Goal: Task Accomplishment & Management: Complete application form

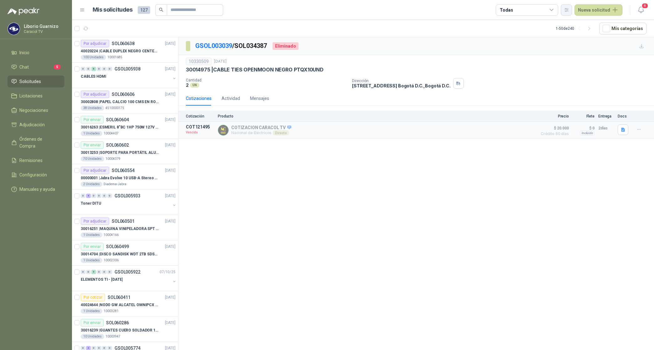
click at [567, 8] on icon "button" at bounding box center [566, 9] width 5 height 5
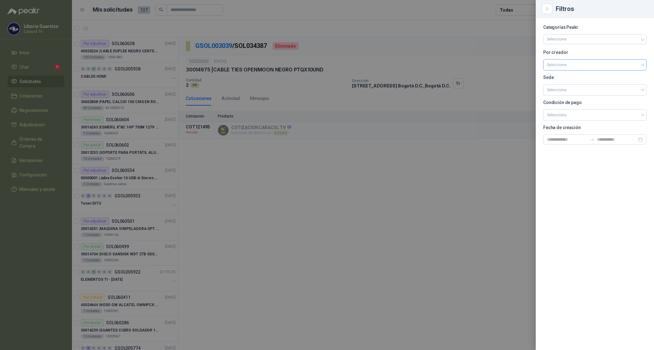
click at [569, 60] on input "search" at bounding box center [595, 63] width 96 height 9
click at [580, 98] on div "[PERSON_NAME]" at bounding box center [594, 98] width 93 height 7
click at [508, 7] on div at bounding box center [327, 175] width 654 height 350
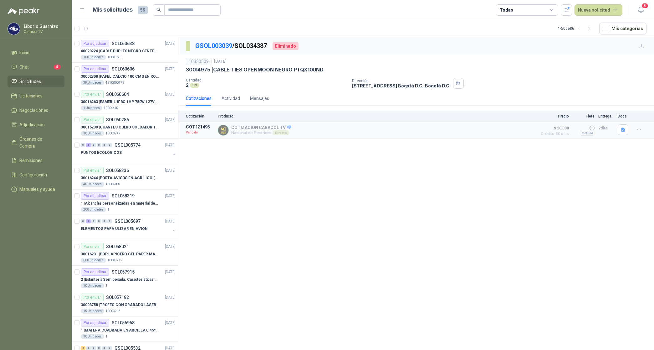
click at [508, 7] on div "Todas" at bounding box center [506, 10] width 13 height 7
click at [522, 33] on div "2 Por cotizar" at bounding box center [518, 35] width 30 height 5
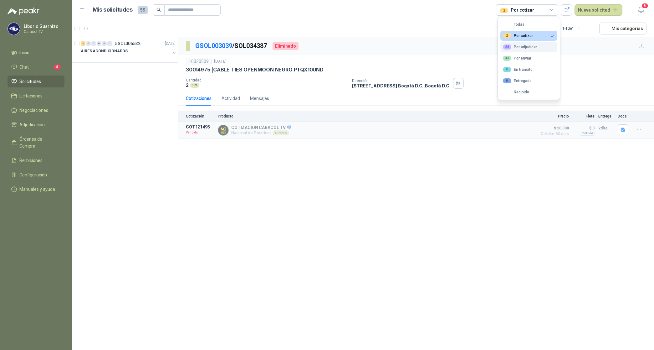
click at [528, 44] on button "24 Por adjudicar" at bounding box center [528, 47] width 57 height 10
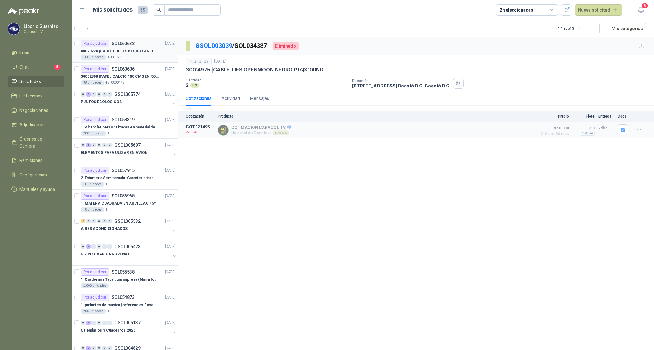
click at [142, 53] on p "40020224 | CABLE DUPLEX NEGRO CENTELSA 2X12 (COLOR NEGRO)" at bounding box center [120, 51] width 78 height 6
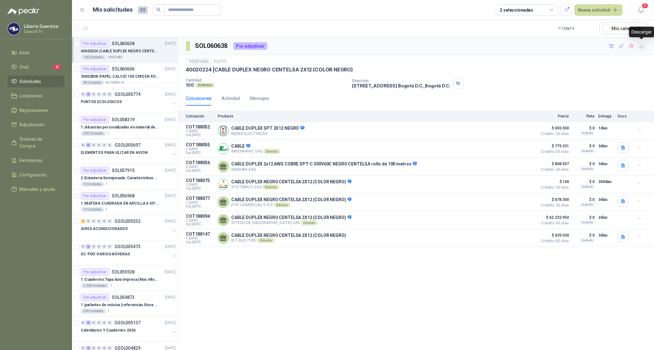
click at [642, 47] on icon "button" at bounding box center [642, 46] width 4 height 4
click at [613, 46] on icon "button" at bounding box center [611, 46] width 5 height 5
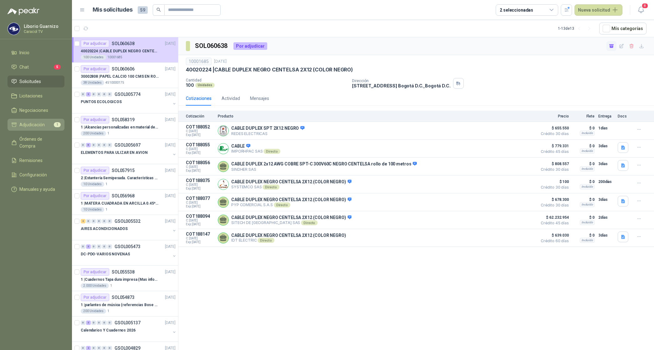
click at [38, 125] on span "Adjudicación" at bounding box center [31, 124] width 25 height 7
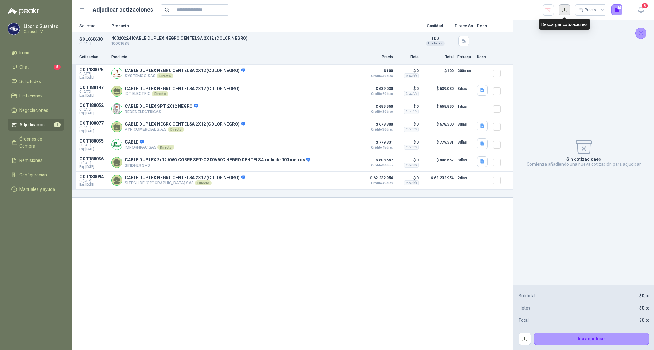
click at [564, 10] on button "button" at bounding box center [564, 9] width 11 height 11
click at [41, 80] on li "Solicitudes" at bounding box center [35, 81] width 49 height 7
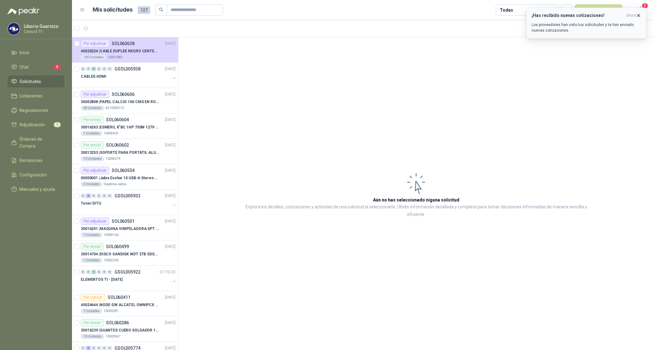
click at [635, 15] on span "ahora" at bounding box center [631, 15] width 10 height 5
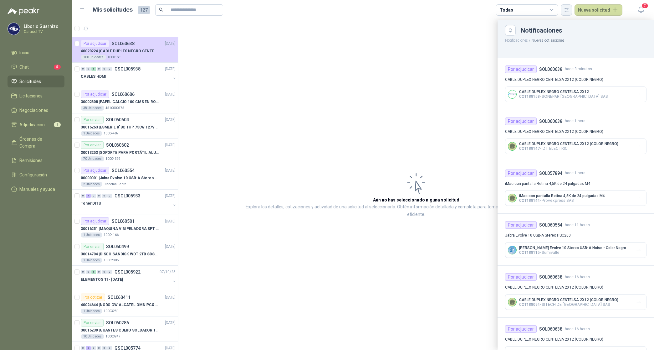
click at [569, 9] on icon "button" at bounding box center [566, 9] width 5 height 5
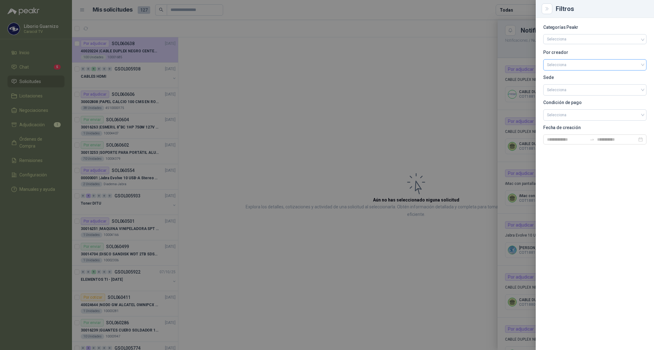
click at [571, 64] on input "search" at bounding box center [595, 63] width 96 height 9
click at [567, 96] on div "[PERSON_NAME]" at bounding box center [594, 98] width 93 height 7
click at [465, 54] on div at bounding box center [327, 175] width 654 height 350
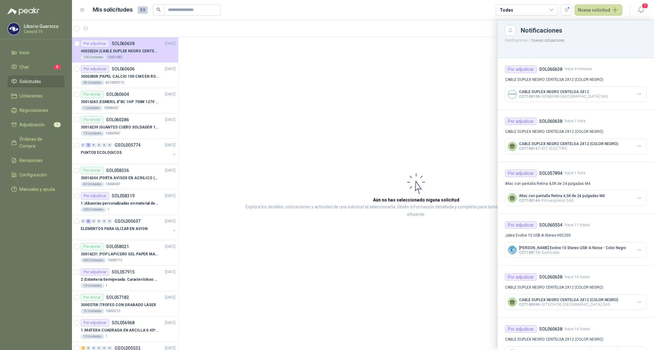
click at [508, 9] on div "Todas" at bounding box center [506, 10] width 13 height 7
click at [533, 37] on button "2 Por cotizar" at bounding box center [528, 36] width 57 height 10
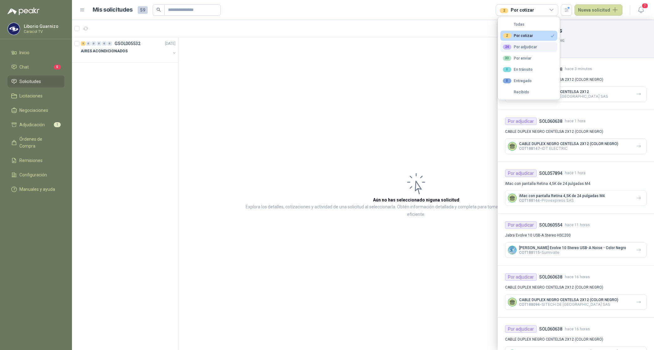
click at [530, 47] on div "24 Por adjudicar" at bounding box center [520, 46] width 34 height 5
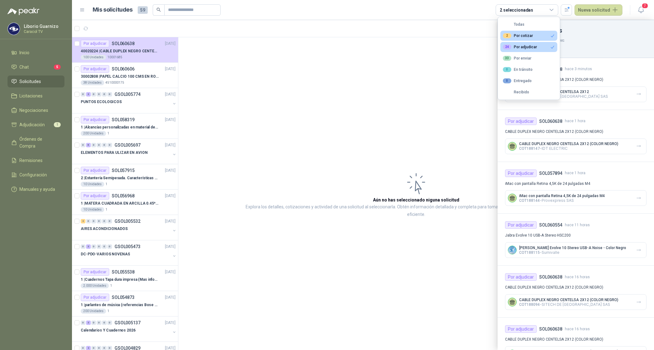
click at [126, 74] on div at bounding box center [363, 185] width 582 height 330
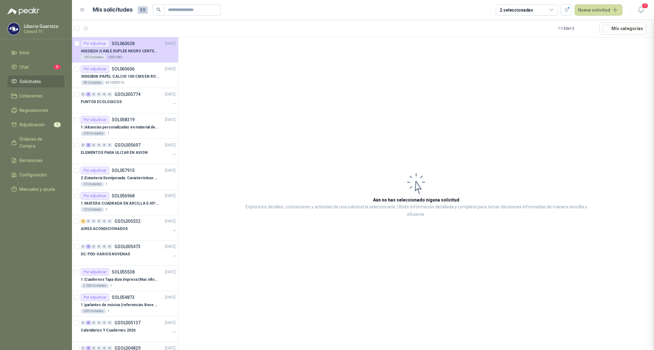
click at [126, 74] on div at bounding box center [363, 185] width 582 height 330
drag, startPoint x: 126, startPoint y: 74, endPoint x: 132, endPoint y: 73, distance: 7.0
click at [132, 73] on div "30002808 | PAPEL CALCIO 100 CMS EN ROLLO DE 100 GR" at bounding box center [128, 77] width 95 height 8
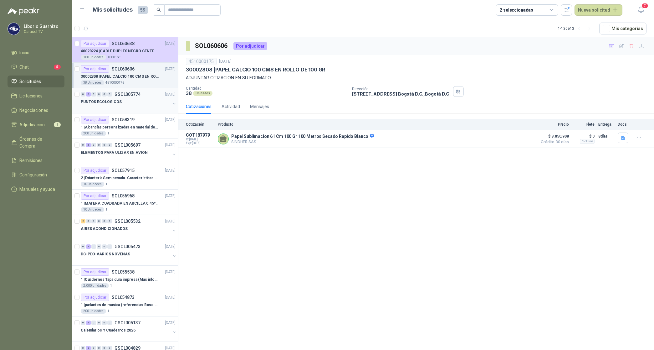
click at [107, 102] on p "PUNTOS ECOLOGICOS" at bounding box center [101, 102] width 41 height 6
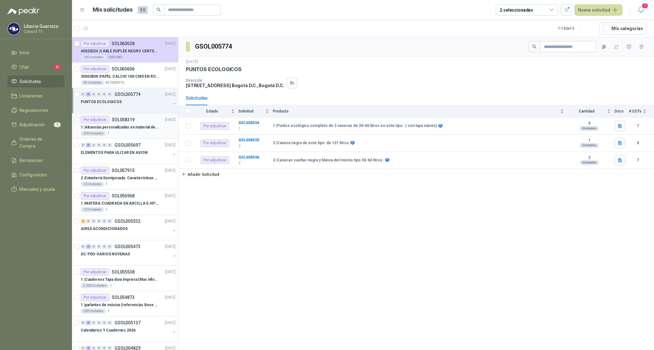
click at [129, 128] on p "1 | Alcancías personalizadas en material de cerámica (VER ADJUNTO)" at bounding box center [120, 127] width 78 height 6
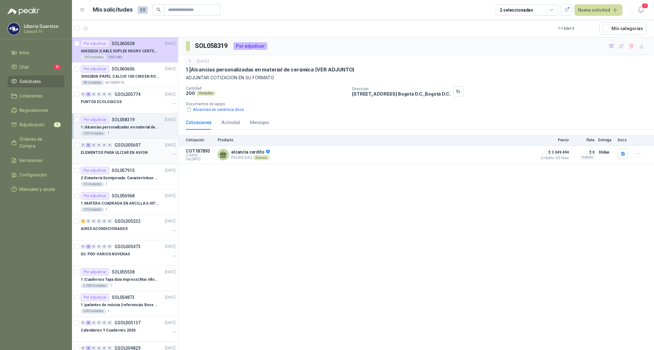
click at [131, 154] on p "ELEMENTOS PARA ULIZAR EN AVION" at bounding box center [114, 153] width 67 height 6
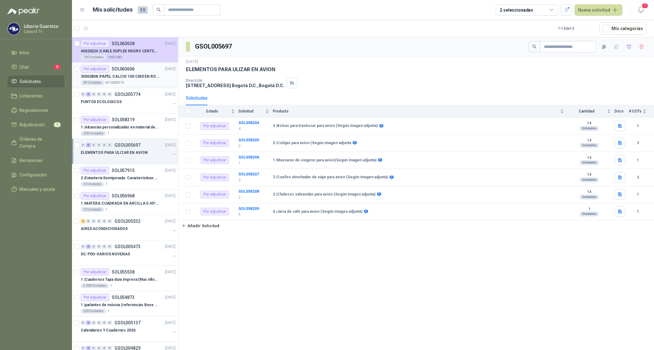
click at [126, 75] on p "30002808 | PAPEL CALCIO 100 CMS EN ROLLO DE 100 GR" at bounding box center [120, 77] width 78 height 6
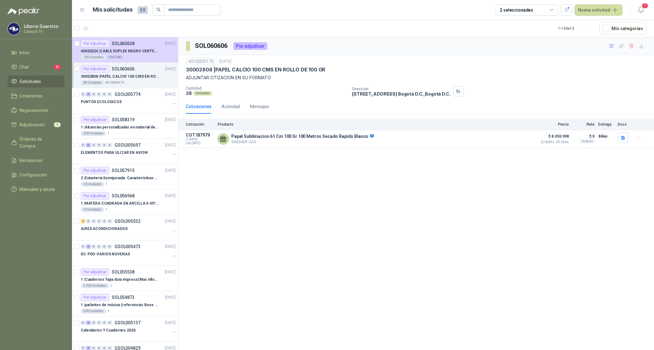
click at [129, 77] on p "30002808 | PAPEL CALCIO 100 CMS EN ROLLO DE 100 GR" at bounding box center [120, 77] width 78 height 6
click at [97, 105] on p "PUNTOS ECOLOGICOS" at bounding box center [101, 102] width 41 height 6
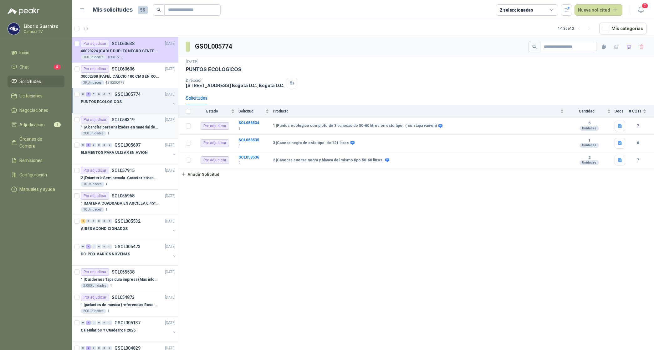
click at [138, 126] on p "1 | Alcancías personalizadas en material de cerámica (VER ADJUNTO)" at bounding box center [120, 127] width 78 height 6
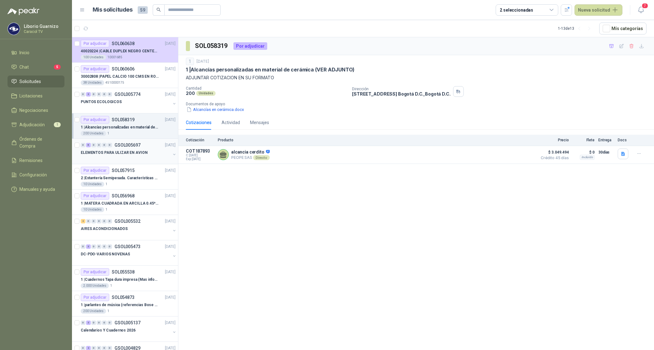
click at [138, 154] on p "ELEMENTOS PARA ULIZAR EN AVION" at bounding box center [114, 153] width 67 height 6
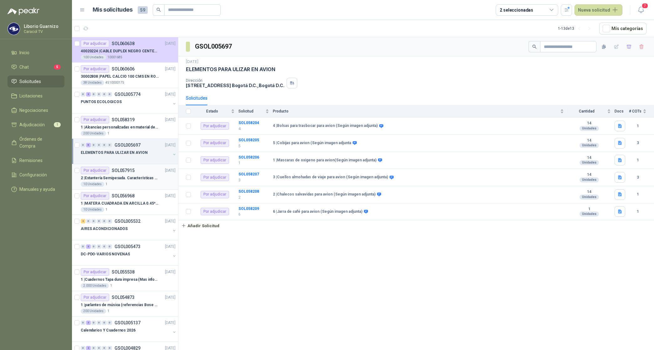
click at [144, 172] on div "Por adjudicar SOL057915 [DATE]" at bounding box center [128, 171] width 95 height 8
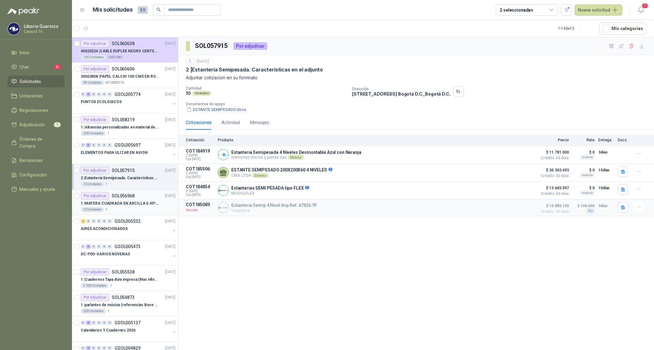
click at [151, 203] on p "1 | MATERA CUADRADA EN ARCILLA 0.45*0.45*0.40" at bounding box center [120, 203] width 78 height 6
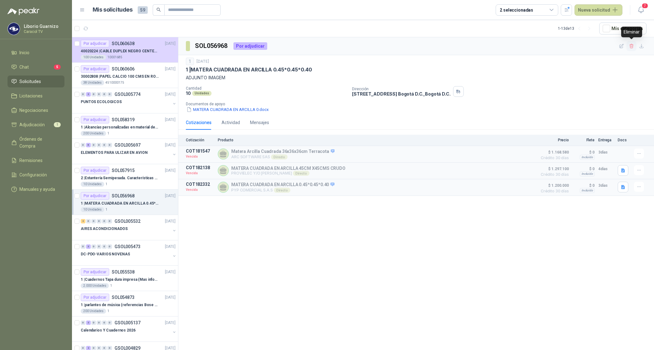
click at [632, 46] on icon "button" at bounding box center [631, 46] width 3 height 4
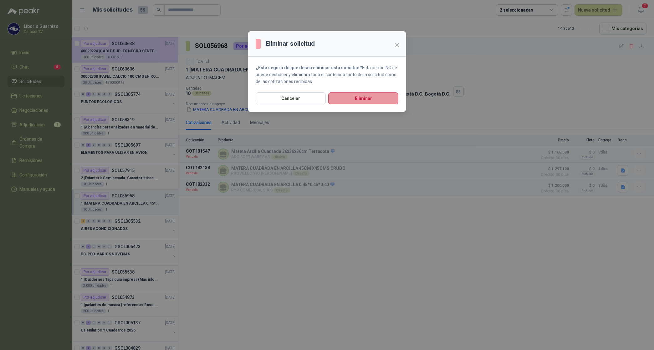
click at [353, 100] on button "Eliminar" at bounding box center [363, 98] width 70 height 12
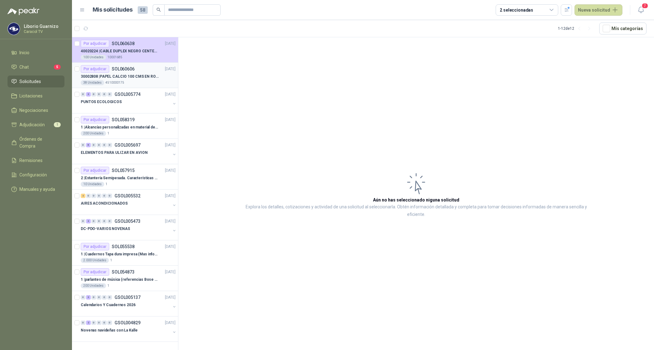
click at [144, 80] on div "30002808 | PAPEL CALCIO 100 CMS EN ROLLO DE 100 GR" at bounding box center [128, 77] width 95 height 8
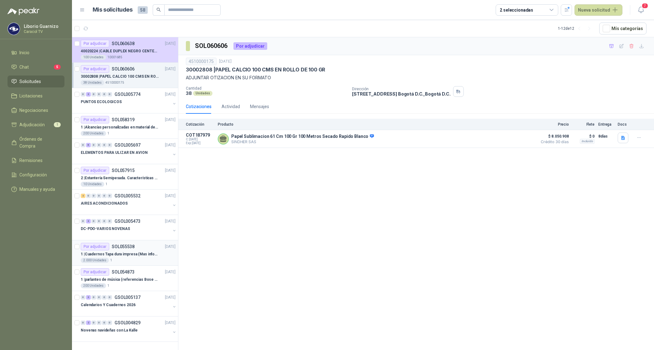
click at [135, 256] on p "1 | Cuadernos Tapa dura impresa (Mas informacion en el adjunto)" at bounding box center [120, 254] width 78 height 6
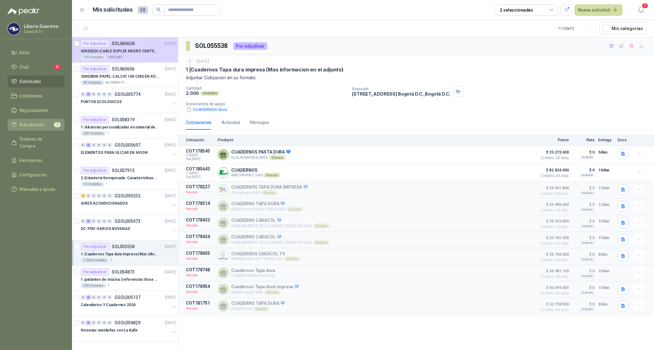
click at [33, 126] on span "Adjudicación" at bounding box center [31, 124] width 25 height 7
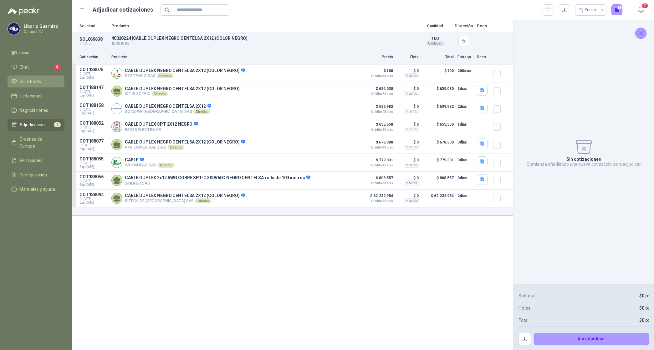
click at [33, 79] on span "Solicitudes" at bounding box center [30, 81] width 22 height 7
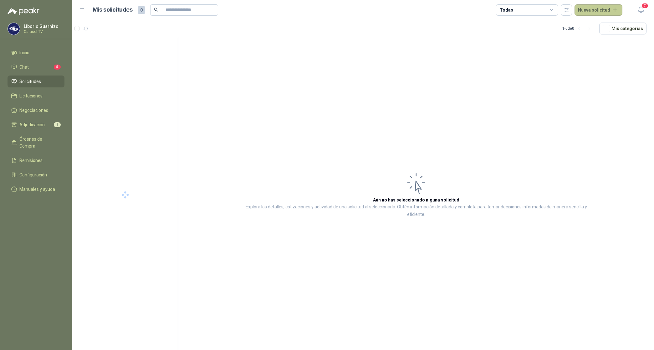
click at [598, 14] on button "Nueva solicitud" at bounding box center [599, 9] width 48 height 11
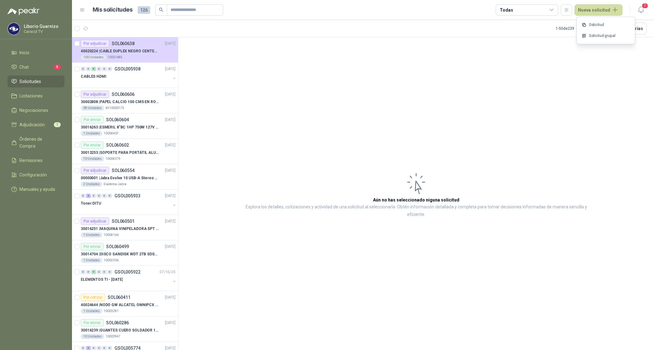
click at [608, 37] on link "Solicitud grupal" at bounding box center [605, 35] width 53 height 11
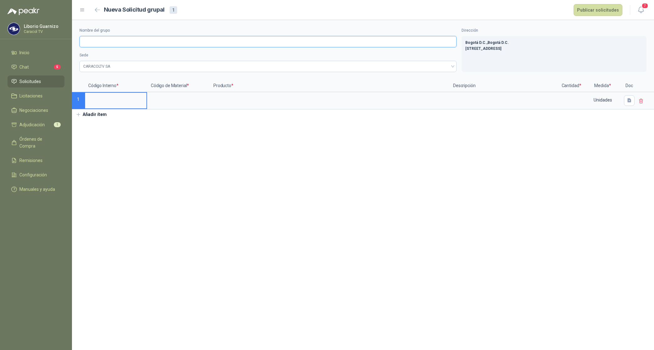
click at [116, 44] on input "Nombre del grupo" at bounding box center [267, 41] width 377 height 11
type input "**********"
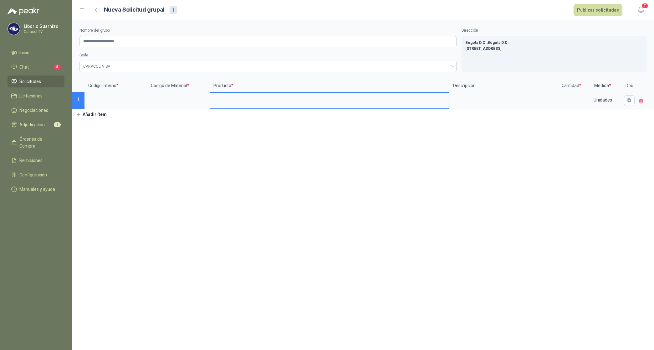
click at [227, 102] on input at bounding box center [329, 99] width 238 height 12
click at [94, 115] on button "Añadir ítem" at bounding box center [91, 114] width 38 height 11
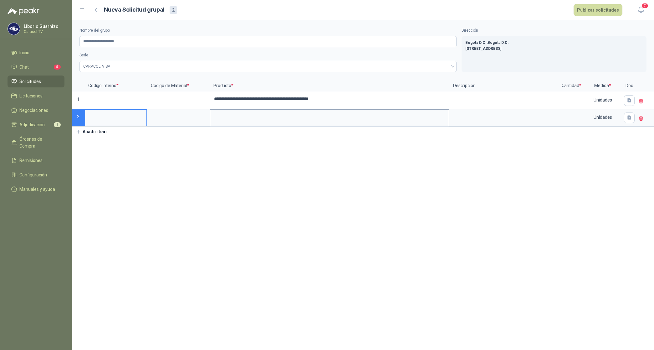
click at [241, 115] on input at bounding box center [329, 116] width 238 height 12
click at [121, 98] on input at bounding box center [115, 99] width 61 height 12
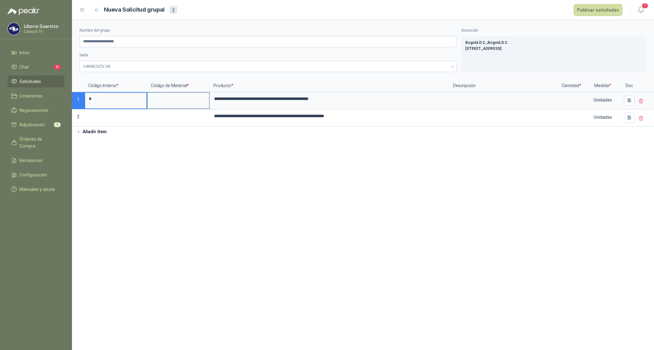
type input "*"
click at [169, 96] on input at bounding box center [178, 99] width 61 height 12
type input "*"
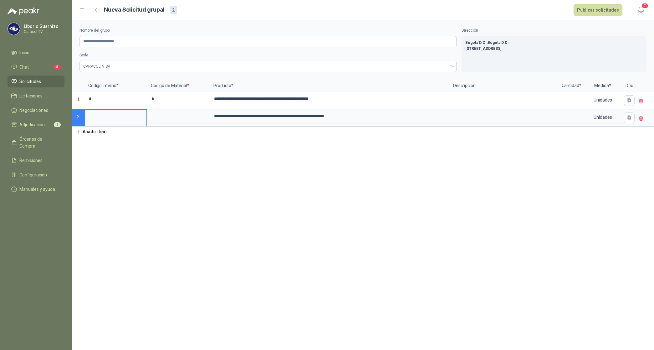
click at [118, 122] on input at bounding box center [115, 116] width 61 height 12
type input "*"
click at [163, 118] on input at bounding box center [178, 116] width 61 height 12
type input "*"
click at [100, 120] on input "*" at bounding box center [115, 116] width 61 height 12
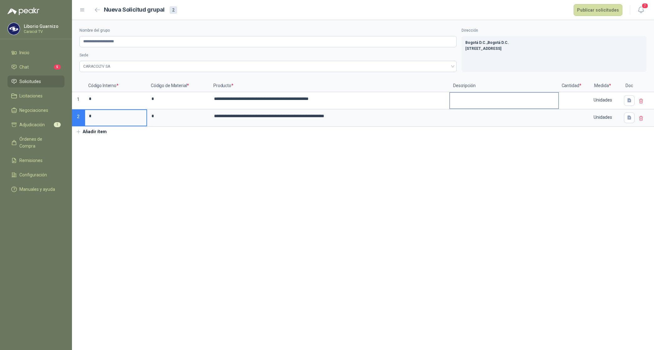
type input "*"
click at [455, 105] on textarea at bounding box center [504, 100] width 108 height 14
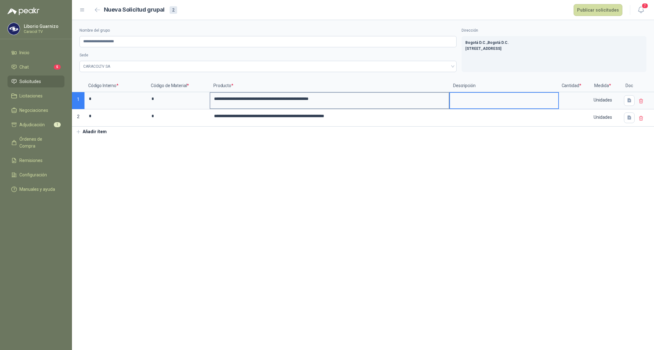
click at [377, 99] on input "**********" at bounding box center [329, 99] width 238 height 12
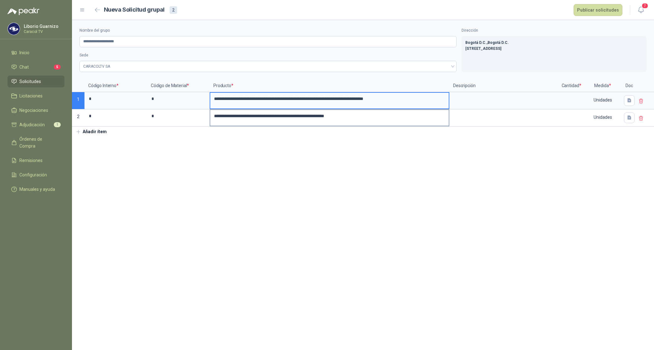
type input "**********"
click at [374, 120] on input "**********" at bounding box center [329, 116] width 238 height 12
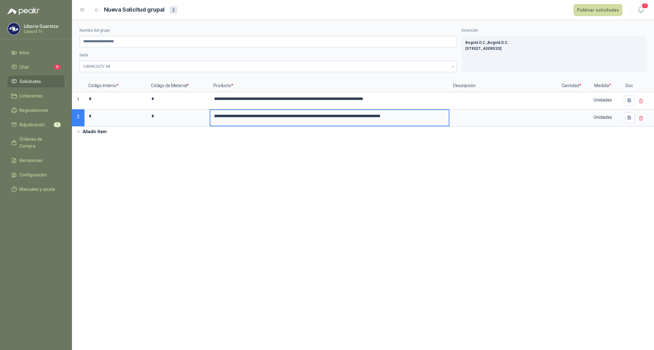
type input "**********"
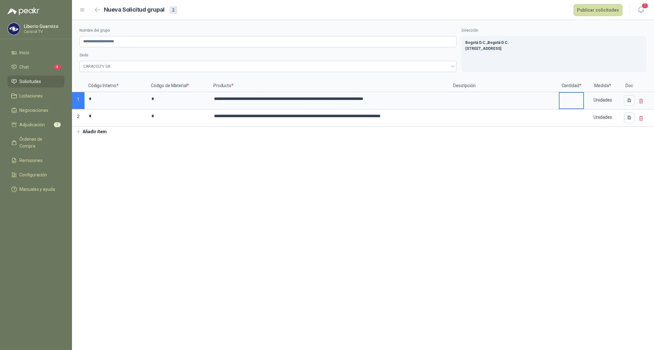
click at [566, 98] on input at bounding box center [572, 99] width 24 height 12
type input "**"
click at [576, 122] on input at bounding box center [572, 116] width 24 height 12
type input "**"
click at [594, 10] on button "Publicar solicitudes" at bounding box center [598, 10] width 49 height 12
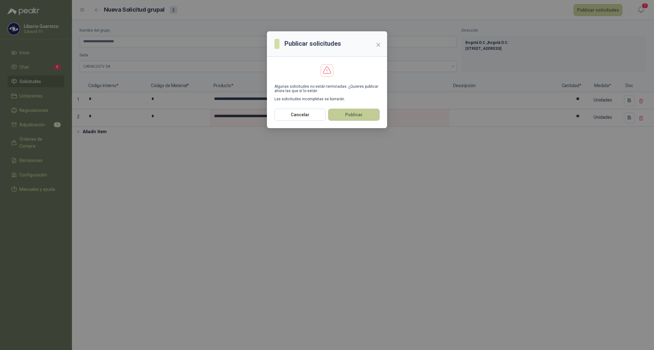
click at [362, 113] on button "Publicar" at bounding box center [353, 115] width 51 height 12
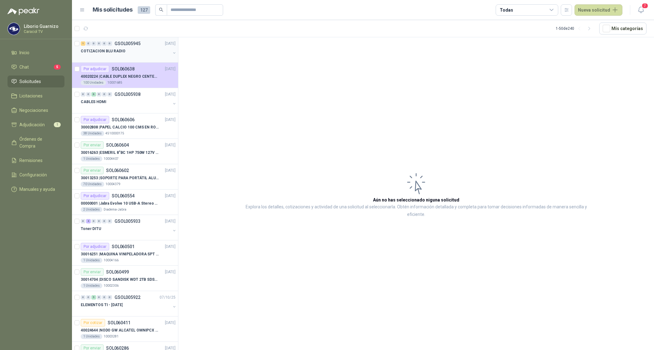
click at [116, 49] on p "COTIZACION BLU RADIO" at bounding box center [103, 51] width 45 height 6
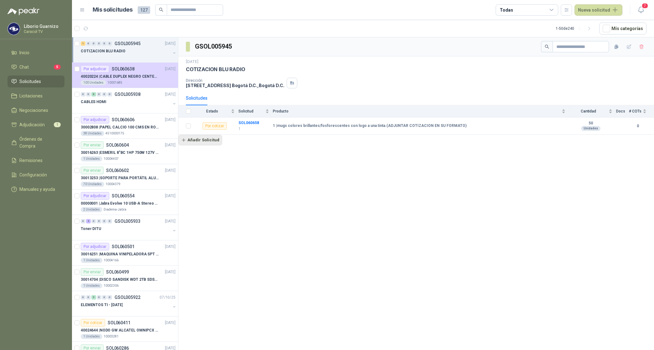
click at [212, 139] on button "Añadir Solicitud" at bounding box center [200, 140] width 44 height 11
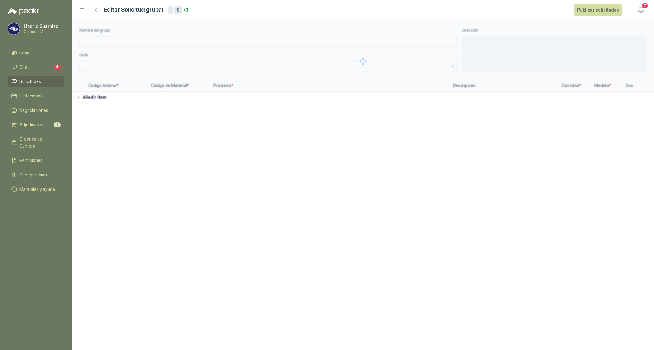
type input "**********"
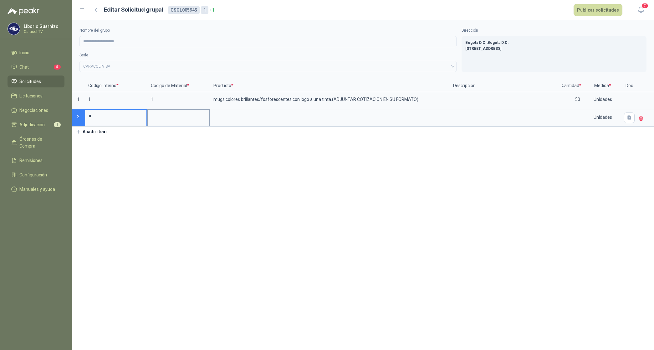
type input "*"
click at [185, 116] on input at bounding box center [178, 116] width 61 height 12
type input "*"
click at [239, 121] on input at bounding box center [329, 116] width 238 height 12
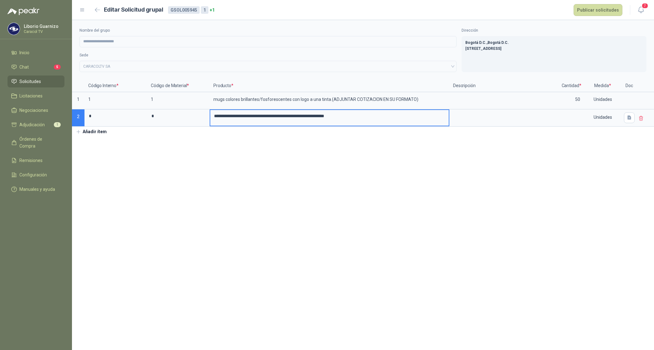
click at [356, 116] on input "**********" at bounding box center [329, 116] width 238 height 12
type input "**********"
click at [581, 121] on input at bounding box center [572, 116] width 24 height 12
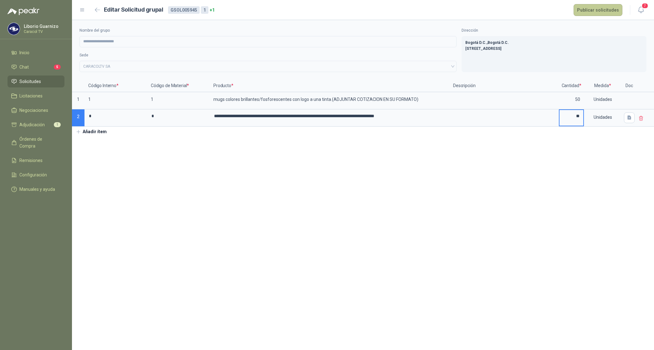
type input "**"
click at [599, 13] on button "Publicar solicitudes" at bounding box center [598, 10] width 49 height 12
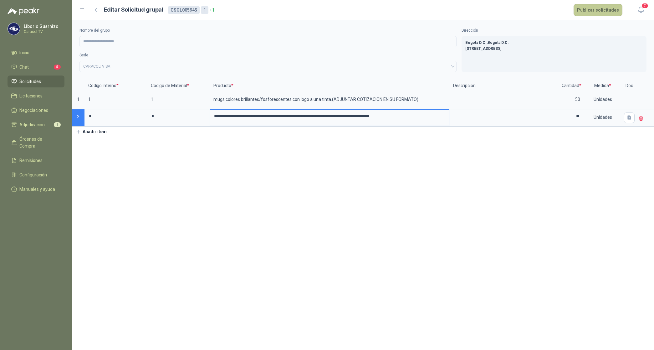
type input "**********"
click at [594, 13] on button "Publicar solicitudes" at bounding box center [598, 10] width 49 height 12
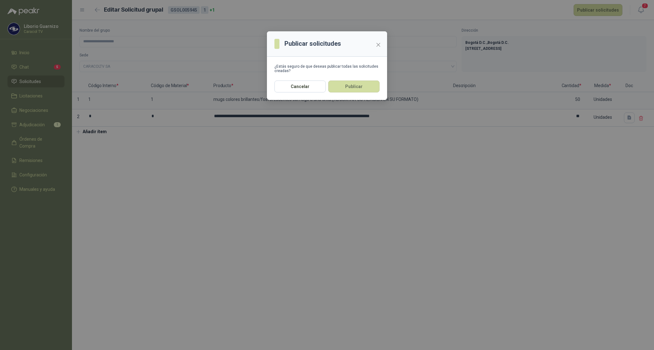
click at [342, 84] on button "Publicar" at bounding box center [353, 86] width 51 height 12
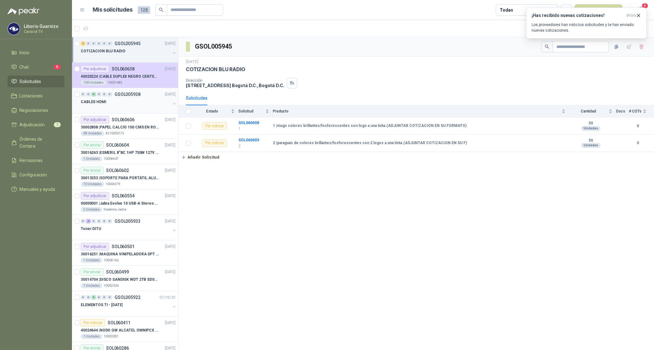
click at [102, 103] on p "CABLES HDMI" at bounding box center [94, 102] width 26 height 6
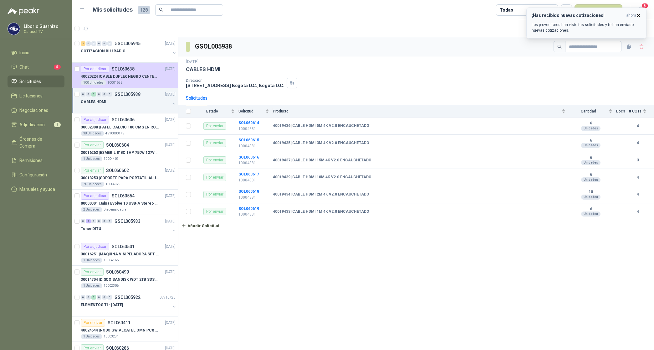
click at [636, 17] on icon "button" at bounding box center [638, 15] width 5 height 5
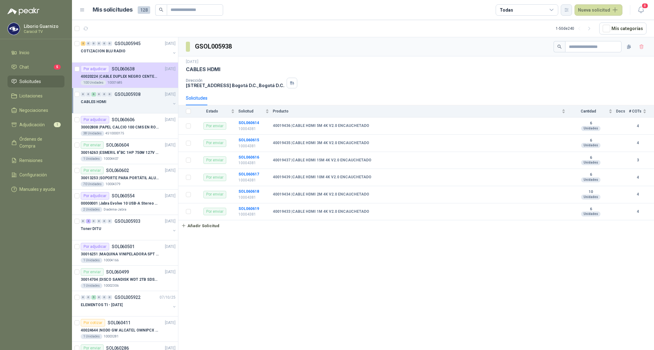
click at [569, 8] on icon "button" at bounding box center [566, 9] width 5 height 5
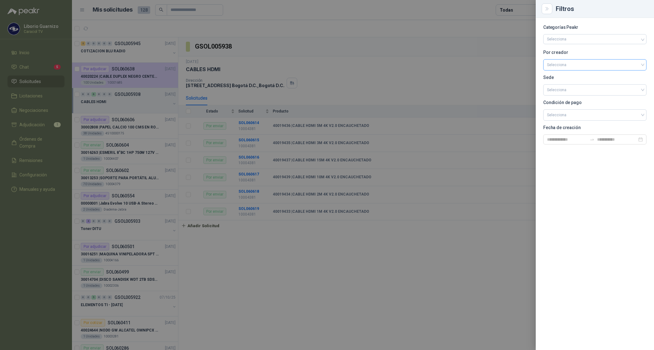
click at [564, 64] on input "search" at bounding box center [595, 63] width 96 height 9
click at [566, 96] on div "[PERSON_NAME]" at bounding box center [594, 98] width 93 height 7
click at [520, 9] on div at bounding box center [327, 175] width 654 height 350
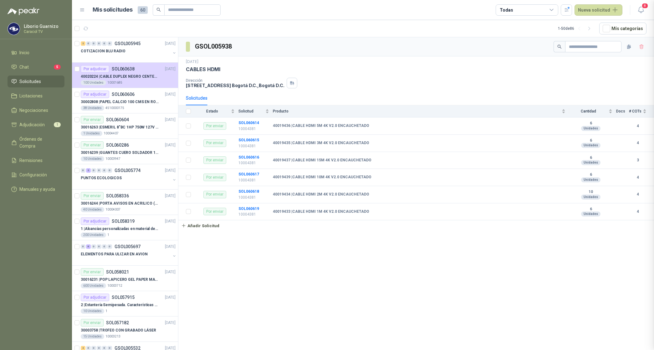
click at [520, 9] on div "Todas" at bounding box center [527, 9] width 63 height 11
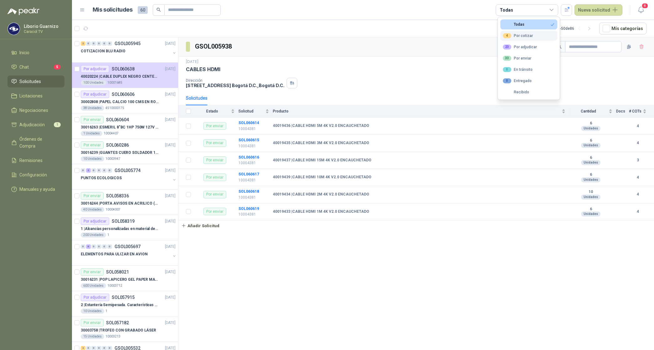
click at [521, 35] on div "4 Por cotizar" at bounding box center [518, 35] width 30 height 5
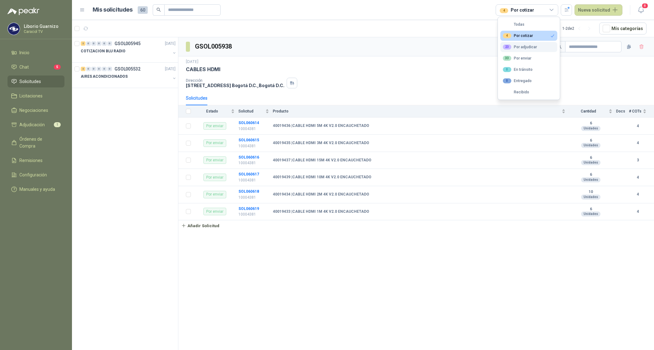
click at [525, 44] on button "23 Por adjudicar" at bounding box center [528, 47] width 57 height 10
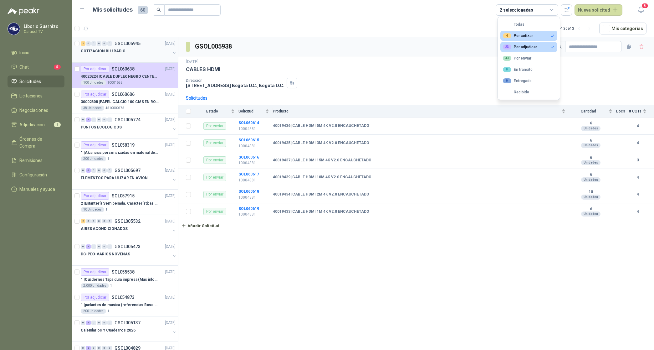
click at [118, 54] on p "COTIZACION BLU RADIO" at bounding box center [103, 51] width 45 height 6
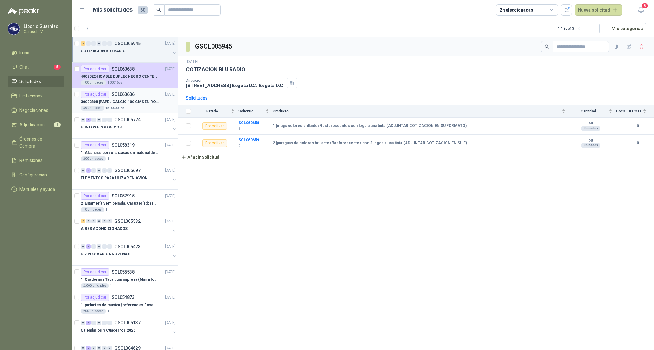
click at [128, 99] on p "30002808 | PAPEL CALCIO 100 CMS EN ROLLO DE 100 GR" at bounding box center [120, 102] width 78 height 6
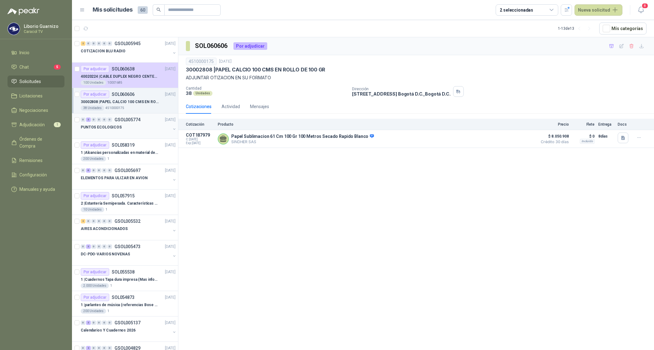
click at [110, 127] on p "PUNTOS ECOLOGICOS" at bounding box center [101, 127] width 41 height 6
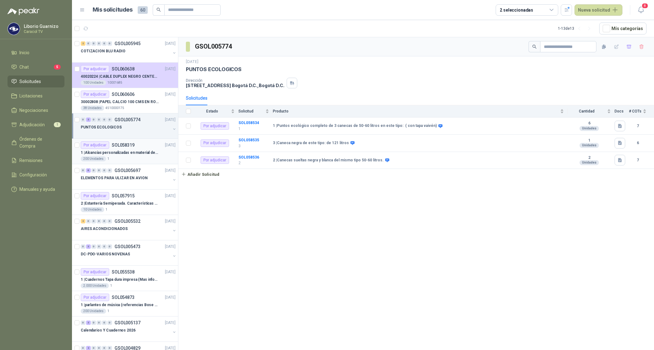
click at [122, 155] on p "1 | Alcancías personalizadas en material de cerámica (VER ADJUNTO)" at bounding box center [120, 153] width 78 height 6
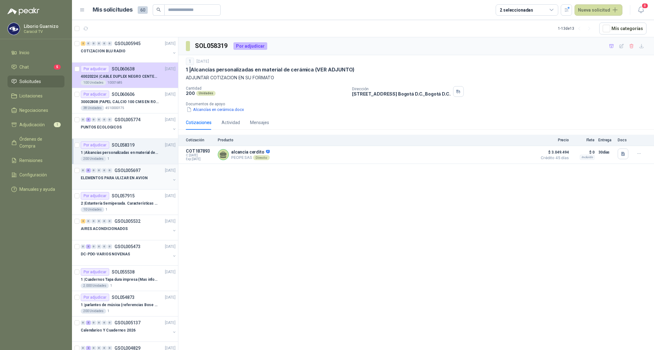
click at [129, 175] on div "ELEMENTOS PARA ULIZAR EN AVION" at bounding box center [126, 178] width 90 height 8
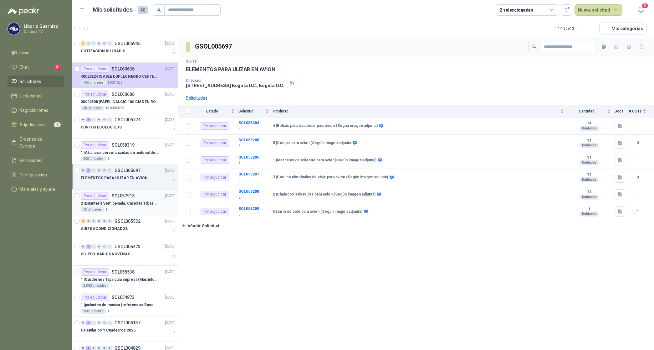
click at [126, 205] on p "2 | Estantería Semipesada. Características en el adjunto" at bounding box center [120, 203] width 78 height 6
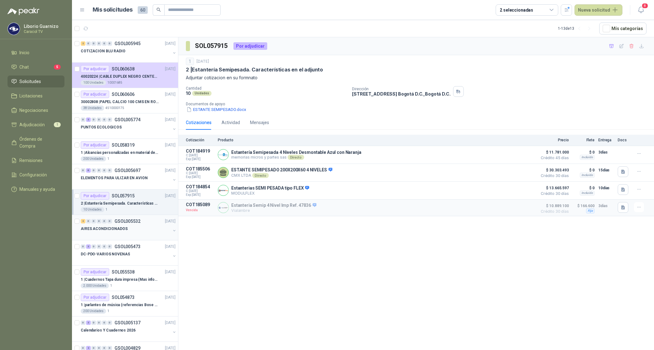
click at [117, 231] on p "AIRES ACONDICIONADOS" at bounding box center [104, 229] width 47 height 6
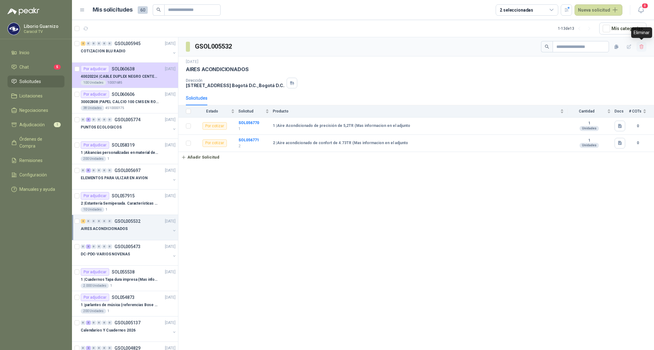
click at [645, 48] on button "button" at bounding box center [642, 47] width 10 height 10
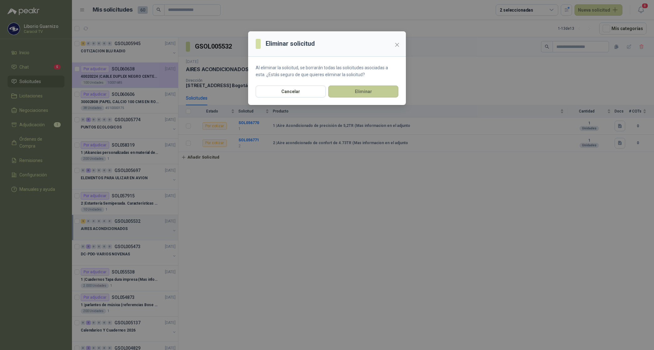
click at [377, 92] on button "Eliminar" at bounding box center [363, 91] width 70 height 12
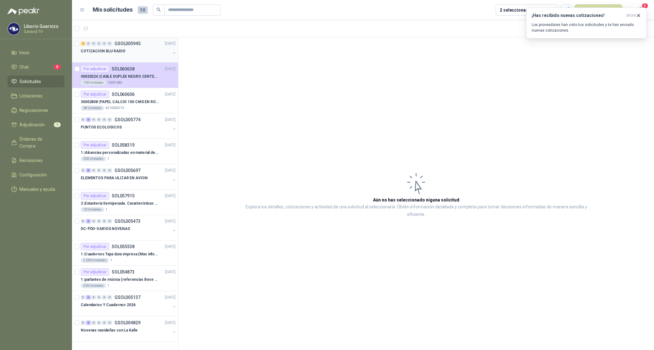
click at [105, 53] on p "COTIZACION BLU RADIO" at bounding box center [103, 51] width 45 height 6
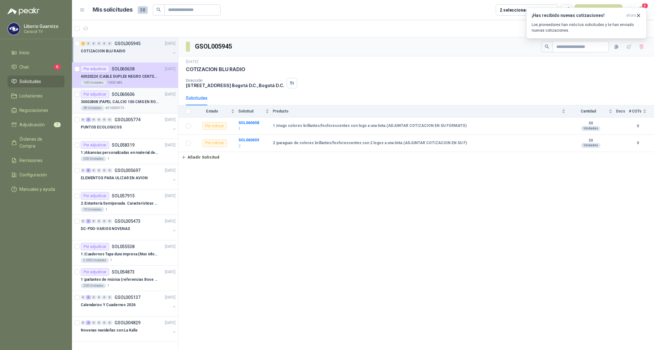
click at [146, 103] on p "30002808 | PAPEL CALCIO 100 CMS EN ROLLO DE 100 GR" at bounding box center [120, 102] width 78 height 6
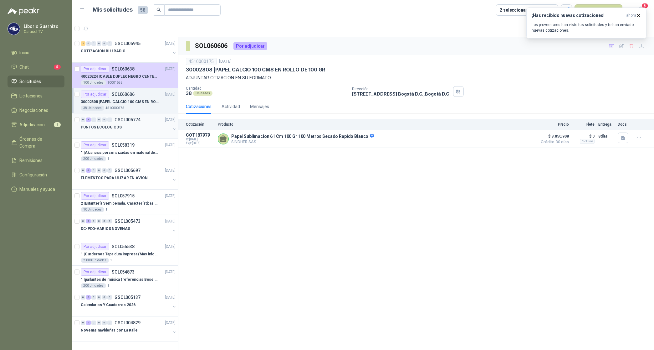
click at [116, 127] on p "PUNTOS ECOLOGICOS" at bounding box center [101, 127] width 41 height 6
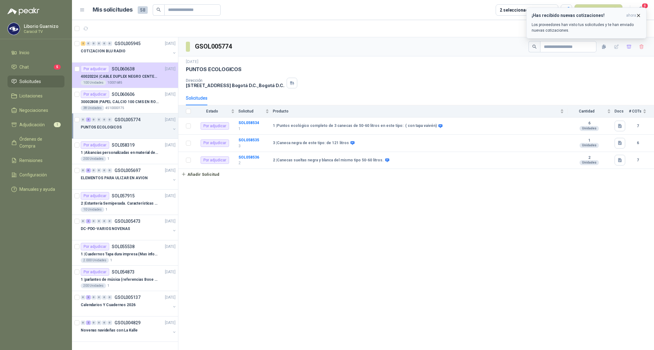
click at [634, 16] on span "ahora" at bounding box center [631, 15] width 10 height 5
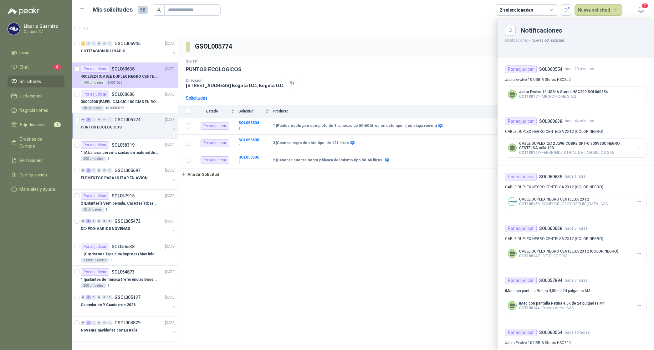
click at [439, 42] on div at bounding box center [363, 185] width 582 height 330
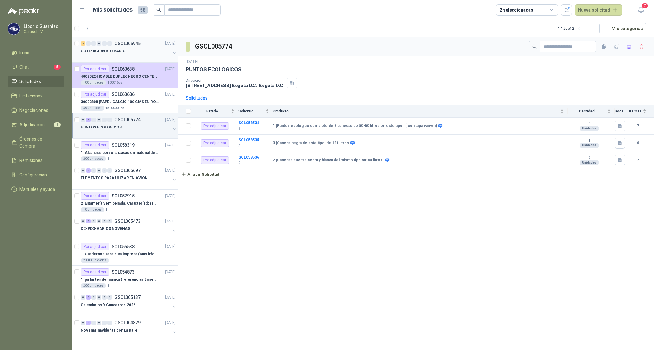
click at [124, 50] on div "COTIZACION BLU RADIO" at bounding box center [126, 51] width 90 height 8
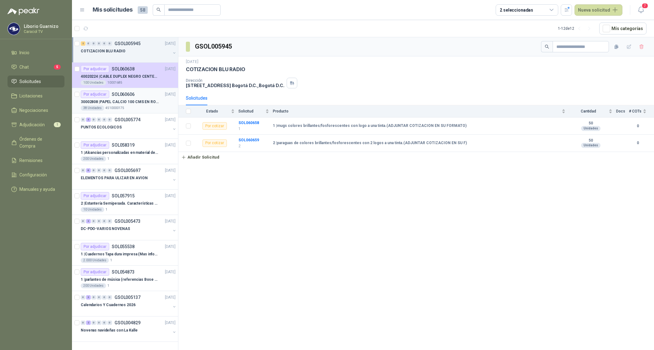
click at [129, 106] on div "38 Unidades 4510000175" at bounding box center [128, 107] width 95 height 5
